Goal: Navigation & Orientation: Find specific page/section

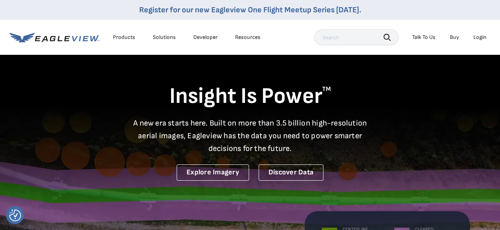
click at [127, 38] on div "Products" at bounding box center [124, 37] width 22 height 7
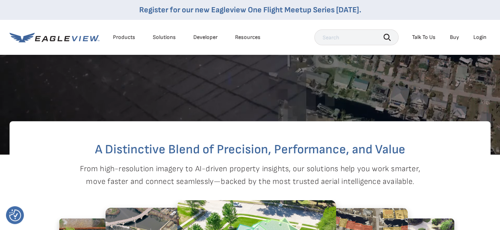
scroll to position [40, 0]
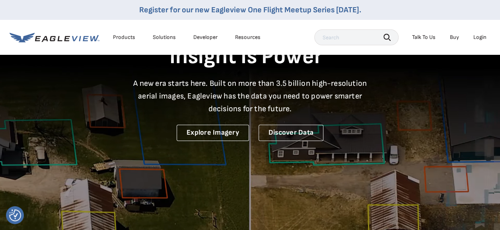
click at [126, 34] on div "Products" at bounding box center [124, 37] width 22 height 7
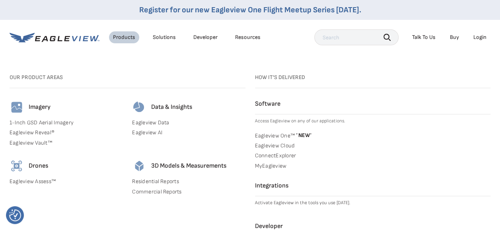
click at [155, 180] on link "Residential Reports" at bounding box center [188, 181] width 113 height 7
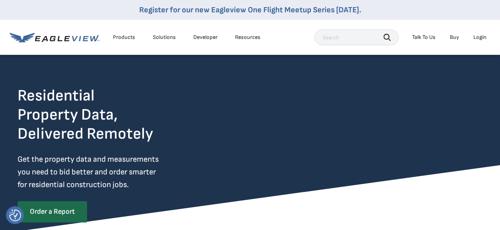
scroll to position [40, 0]
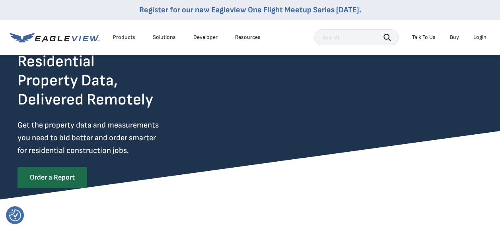
click at [479, 36] on div "Login" at bounding box center [479, 37] width 13 height 7
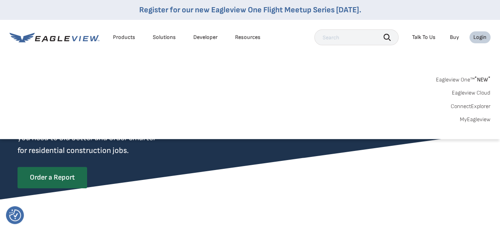
click at [477, 36] on div "Login" at bounding box center [479, 37] width 13 height 7
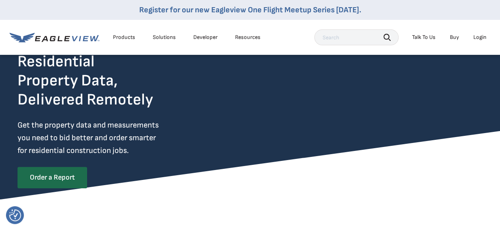
click at [480, 36] on div "Login" at bounding box center [479, 37] width 13 height 7
click at [482, 36] on div "Login" at bounding box center [479, 37] width 13 height 7
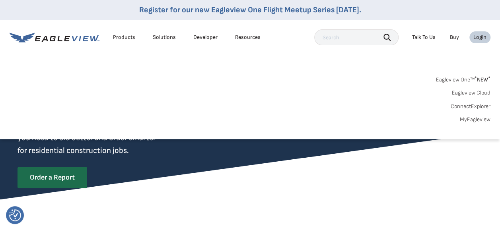
click at [474, 36] on div "Login" at bounding box center [479, 37] width 13 height 7
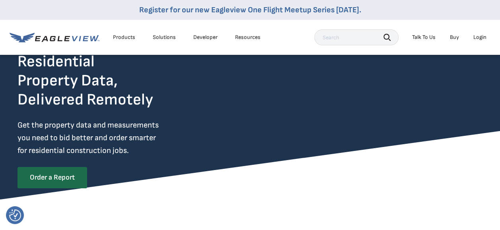
click at [474, 36] on div "Login" at bounding box center [479, 37] width 13 height 7
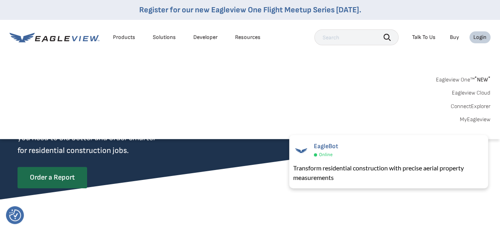
click at [474, 118] on link "MyEagleview" at bounding box center [474, 119] width 31 height 7
